Goal: Information Seeking & Learning: Learn about a topic

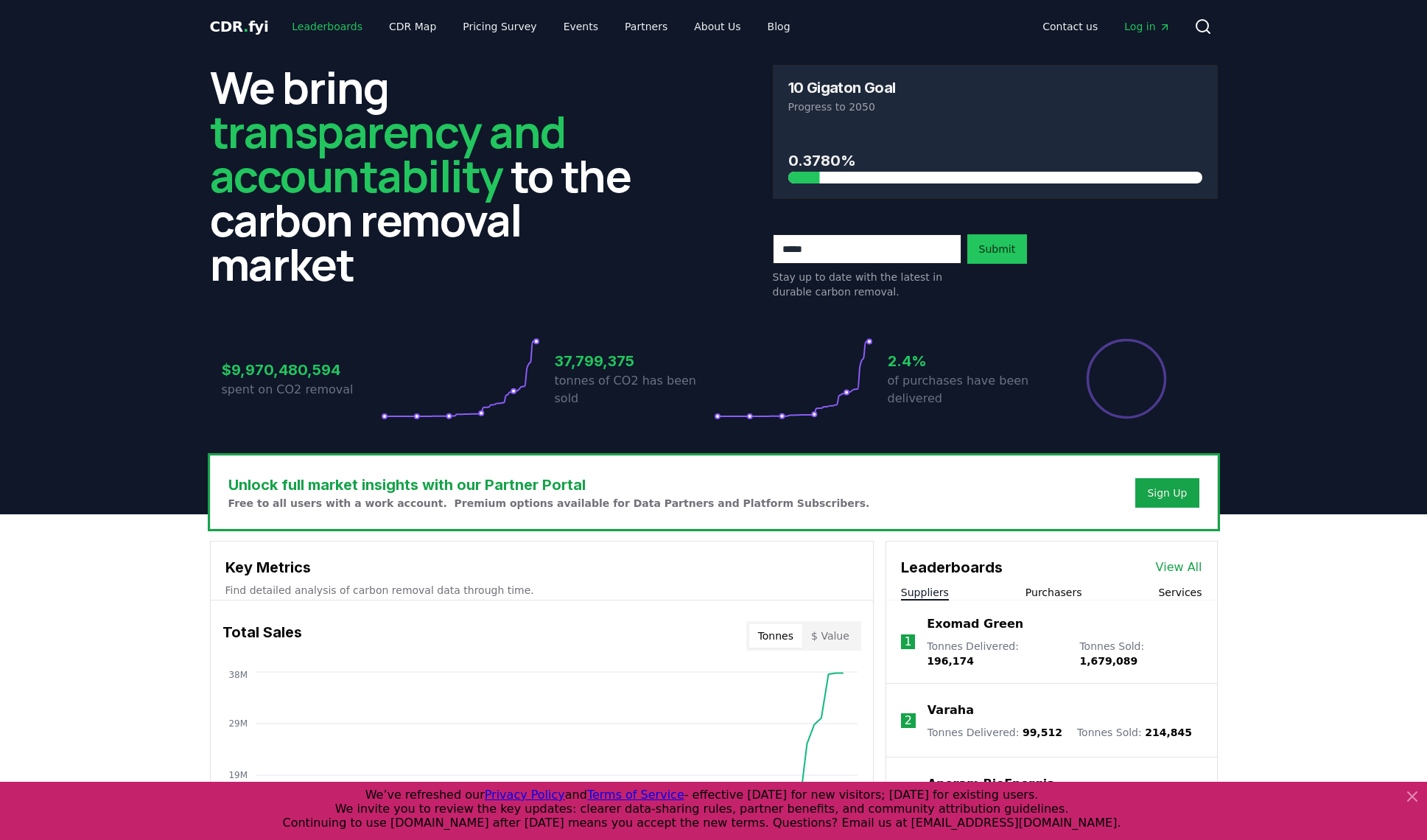
click at [307, 32] on link "Leaderboards" at bounding box center [327, 26] width 95 height 26
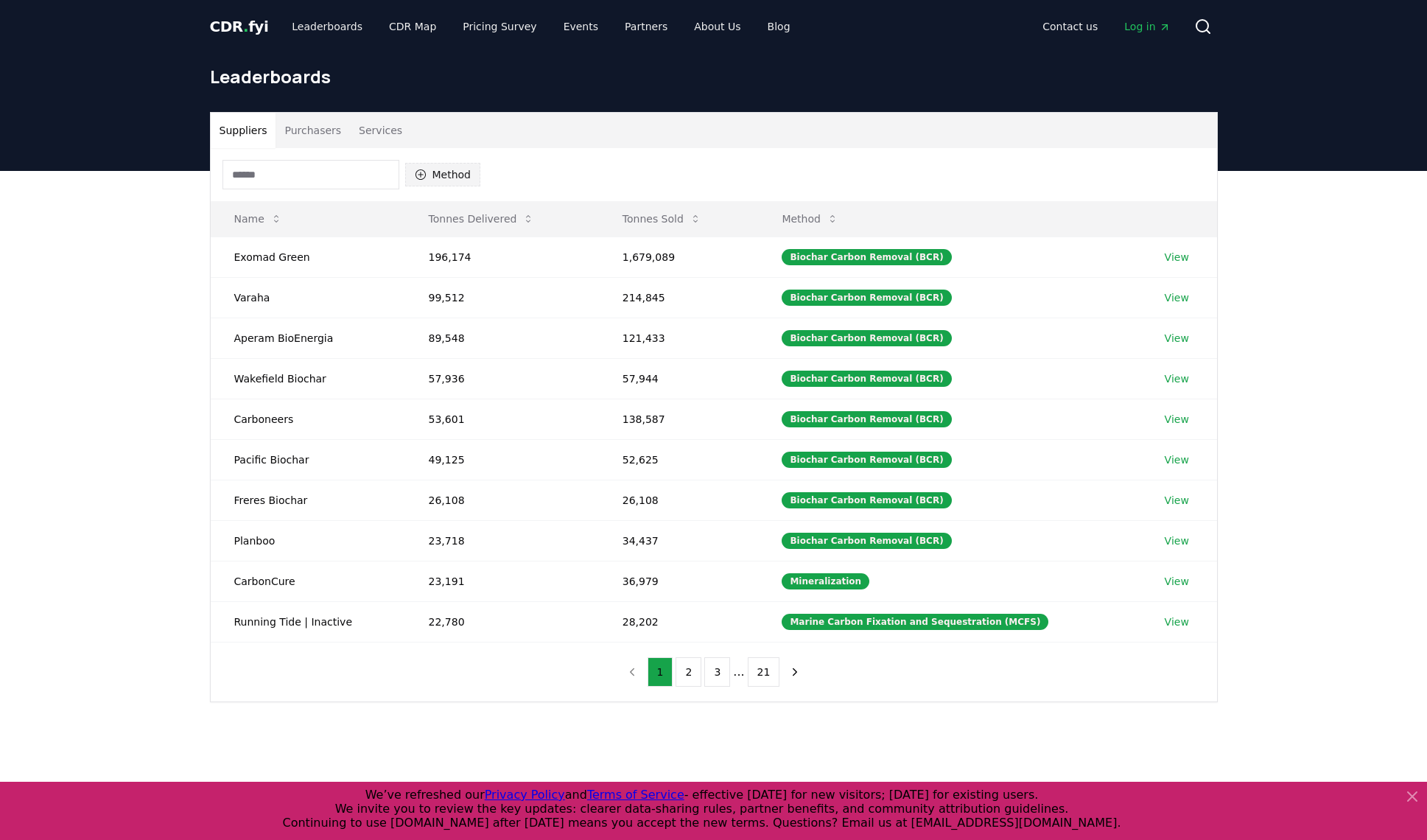
click at [447, 175] on button "Method" at bounding box center [443, 175] width 76 height 24
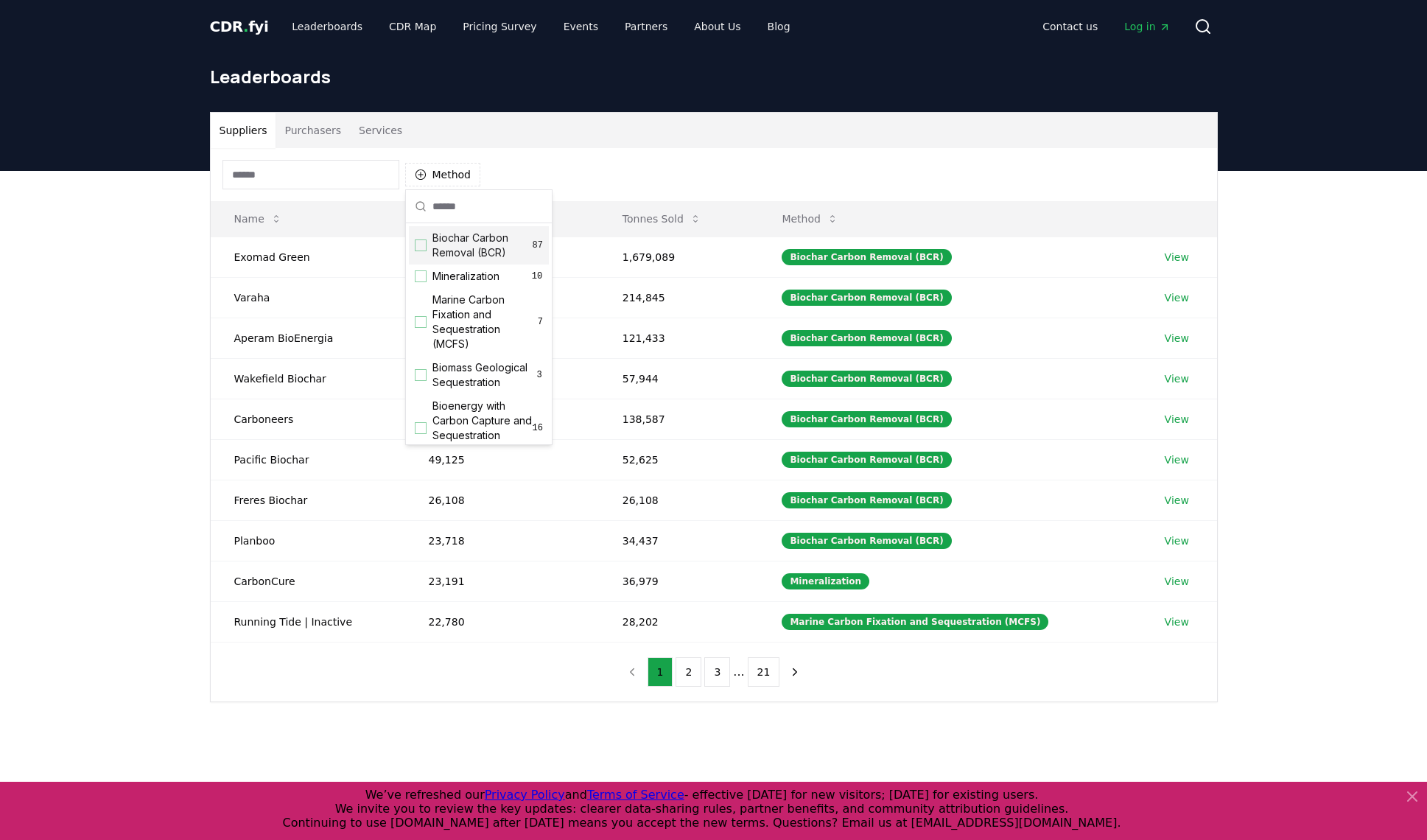
click at [419, 245] on div "Suggestions" at bounding box center [421, 246] width 12 height 12
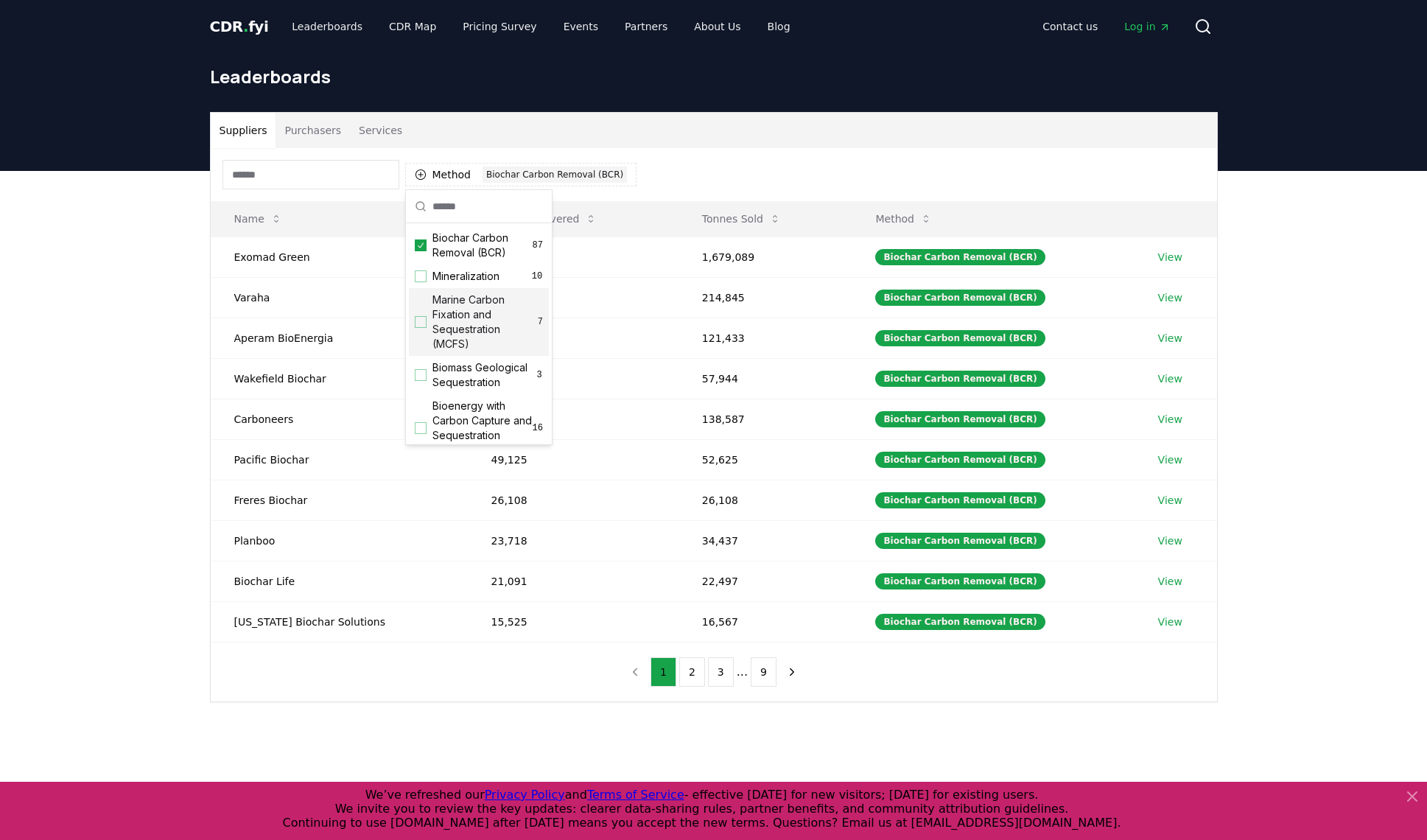
click at [1293, 476] on div "Suppliers Purchasers Services Method 1 Biochar Carbon Removal (BCR) Name Tonnes…" at bounding box center [713, 466] width 1427 height 590
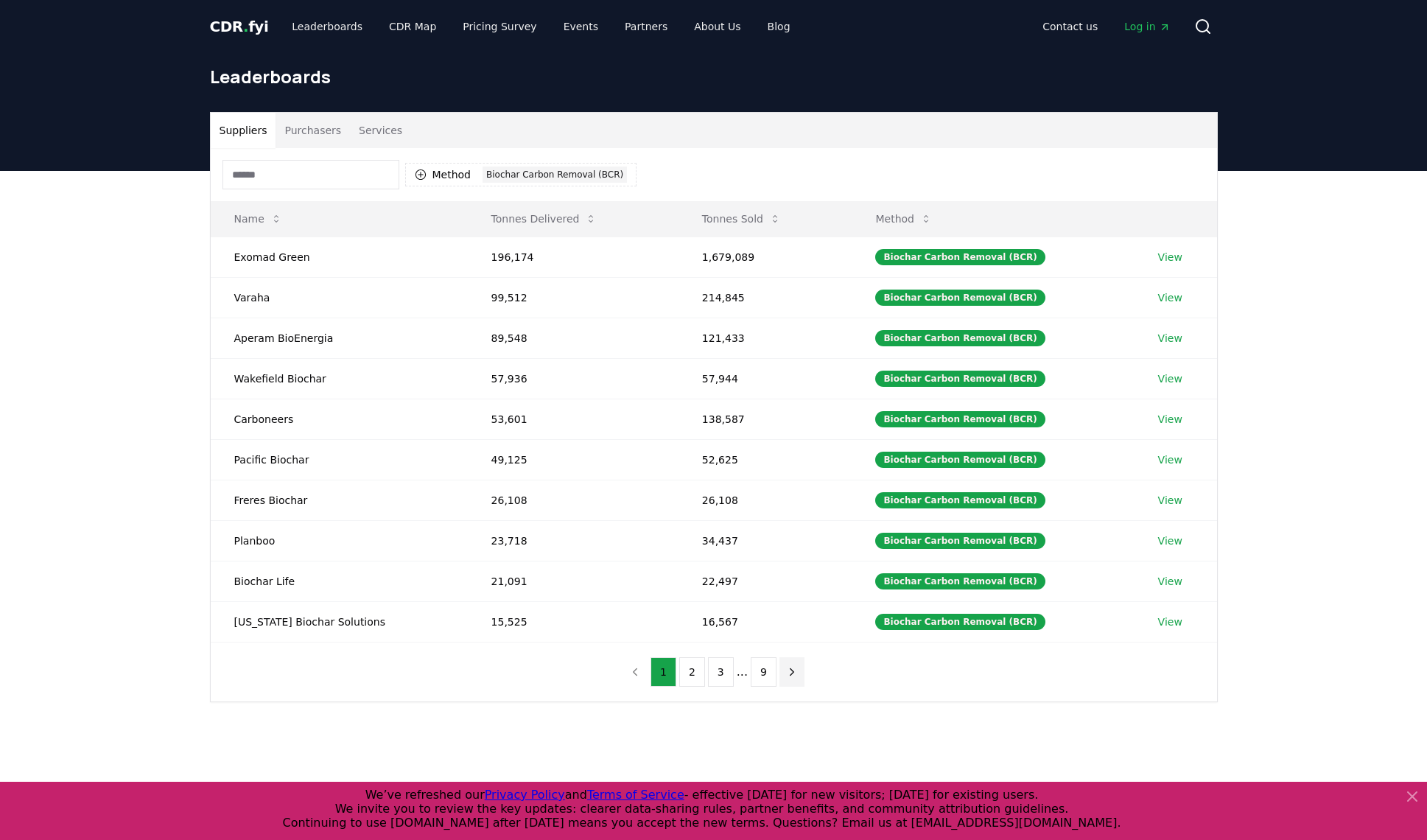
click at [792, 671] on icon "next page" at bounding box center [792, 672] width 14 height 14
